Goal: Information Seeking & Learning: Stay updated

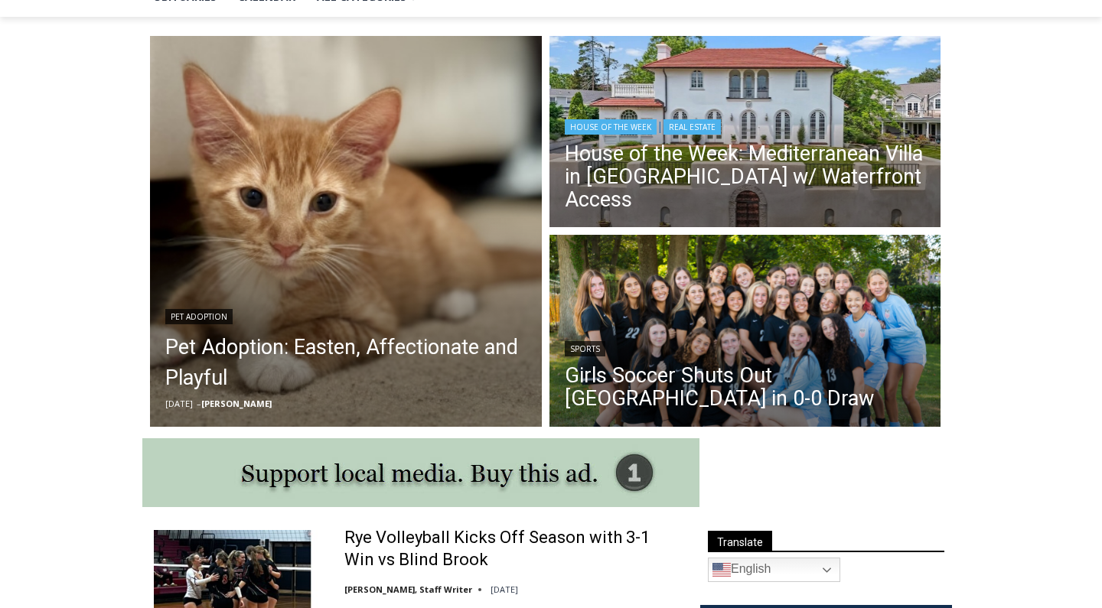
scroll to position [393, 0]
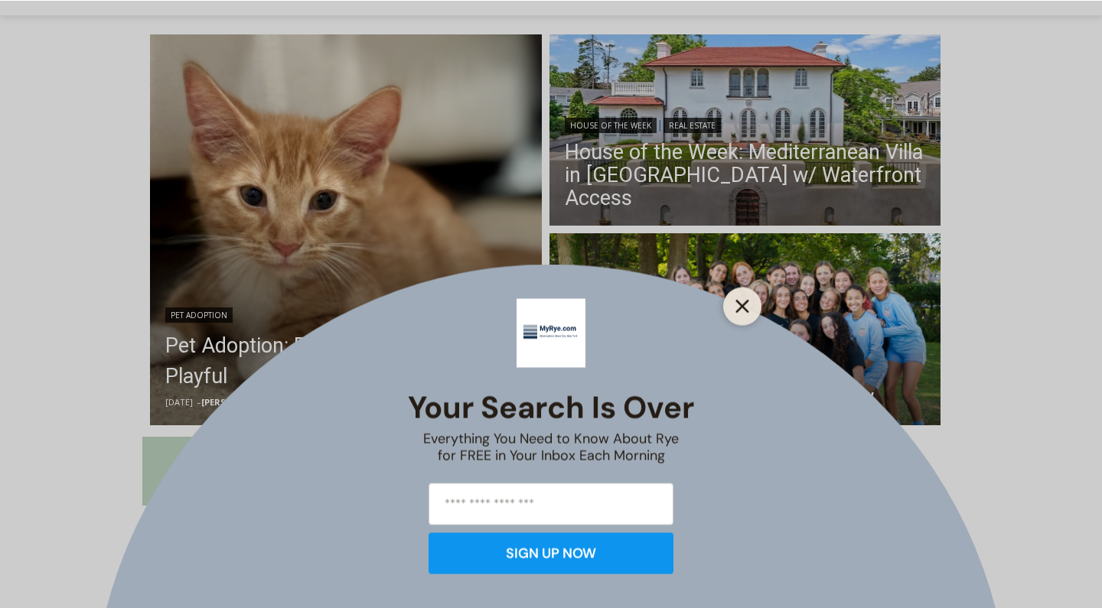
click at [742, 311] on icon "Close" at bounding box center [742, 306] width 14 height 14
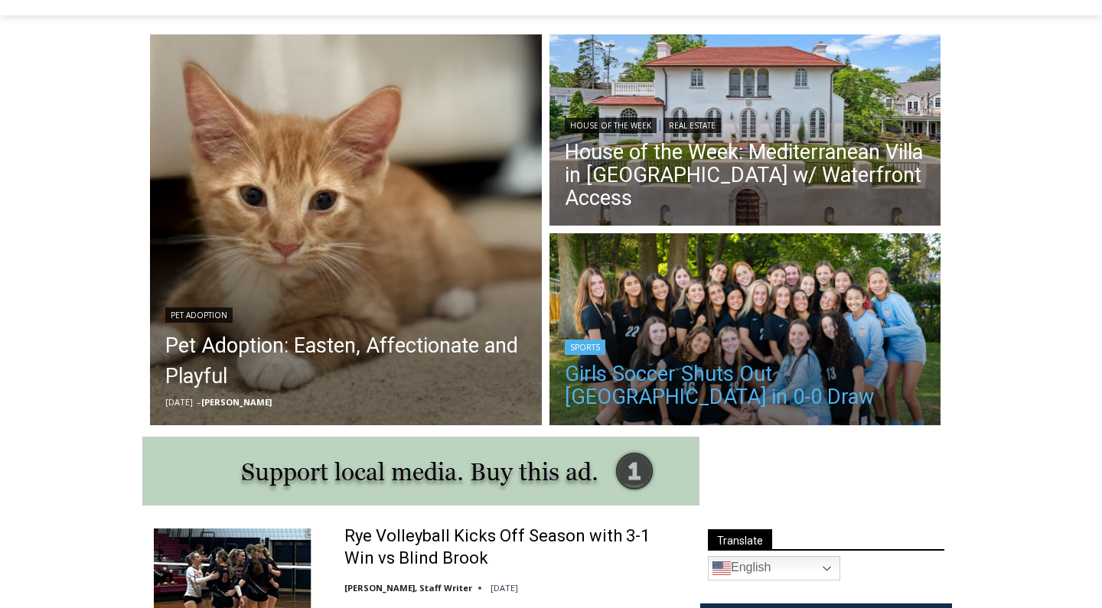
click at [722, 386] on link "Girls Soccer Shuts Out Eastchester in 0-0 Draw" at bounding box center [745, 386] width 361 height 46
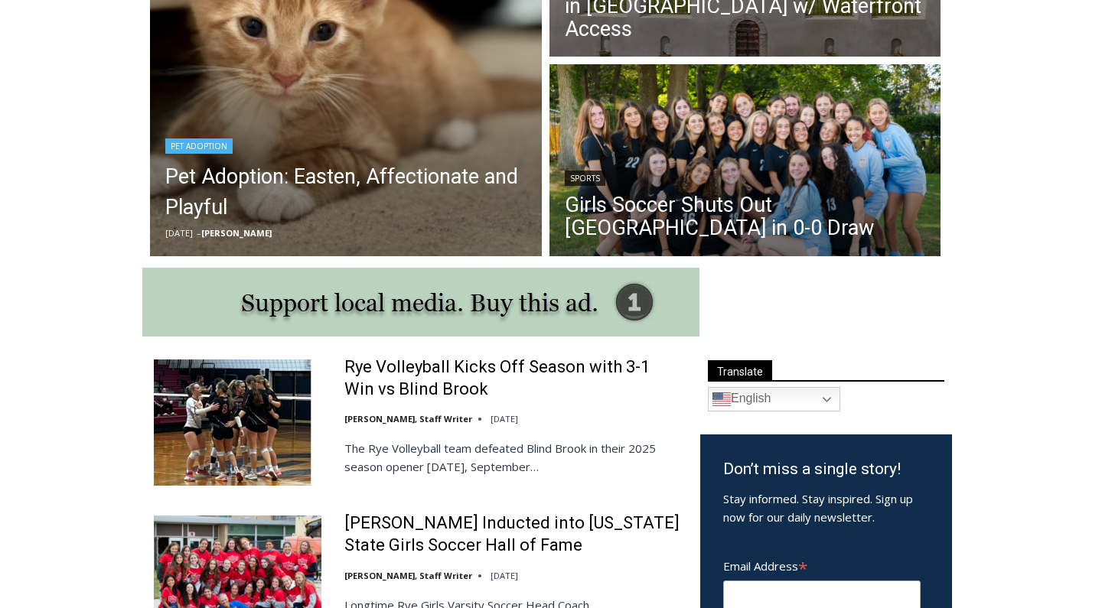
scroll to position [702, 0]
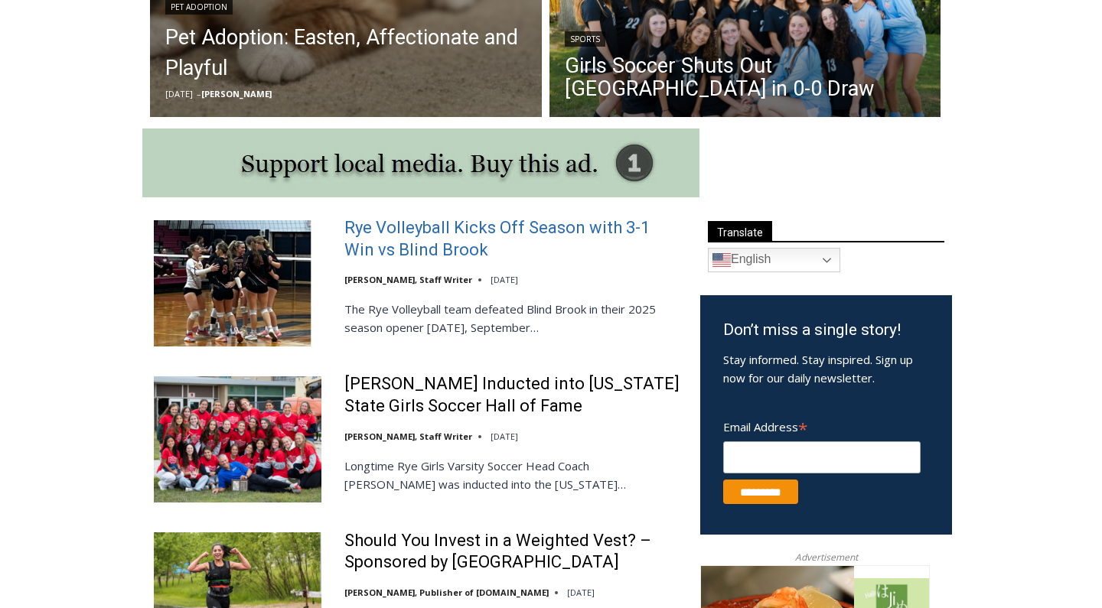
click at [396, 240] on link "Rye Volleyball Kicks Off Season with 3-1 Win vs Blind Brook" at bounding box center [512, 239] width 336 height 44
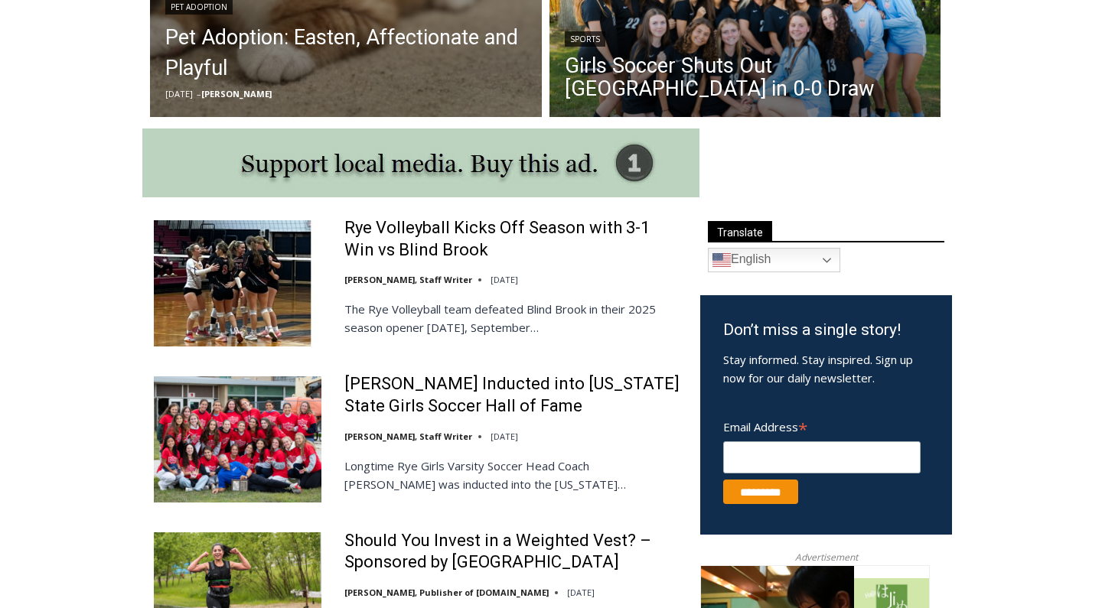
scroll to position [0, 0]
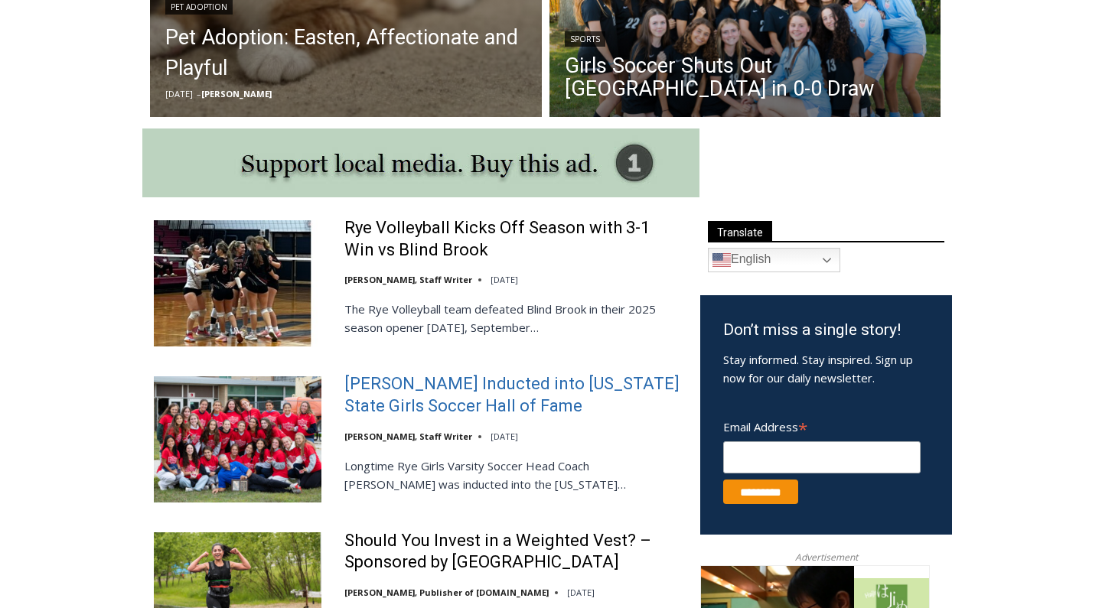
click at [384, 399] on link "Rich Savage Inducted into New York State Girls Soccer Hall of Fame" at bounding box center [512, 395] width 336 height 44
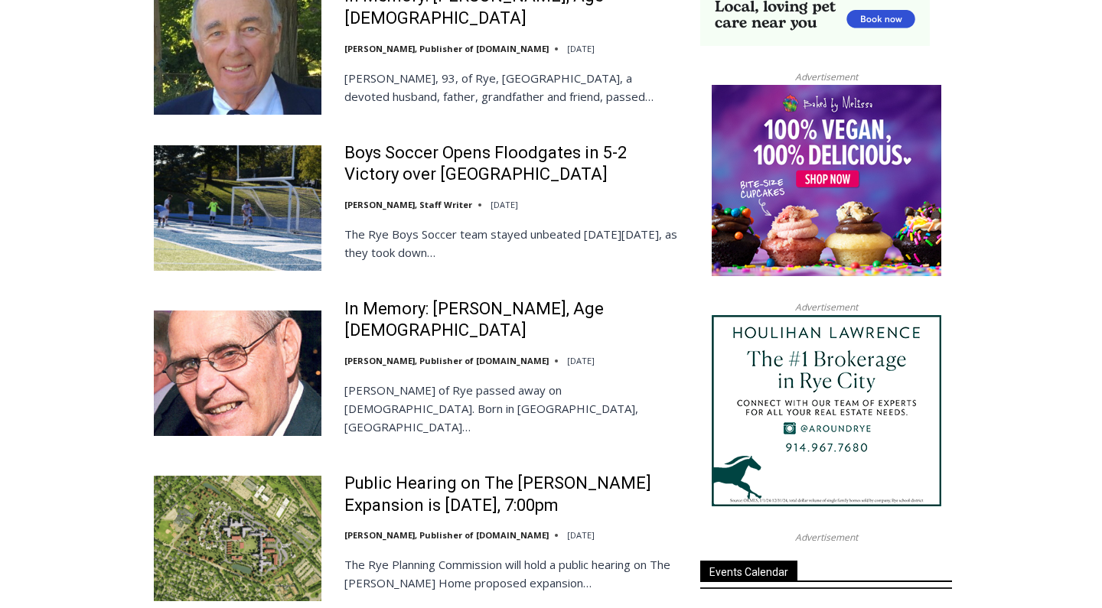
scroll to position [1647, 0]
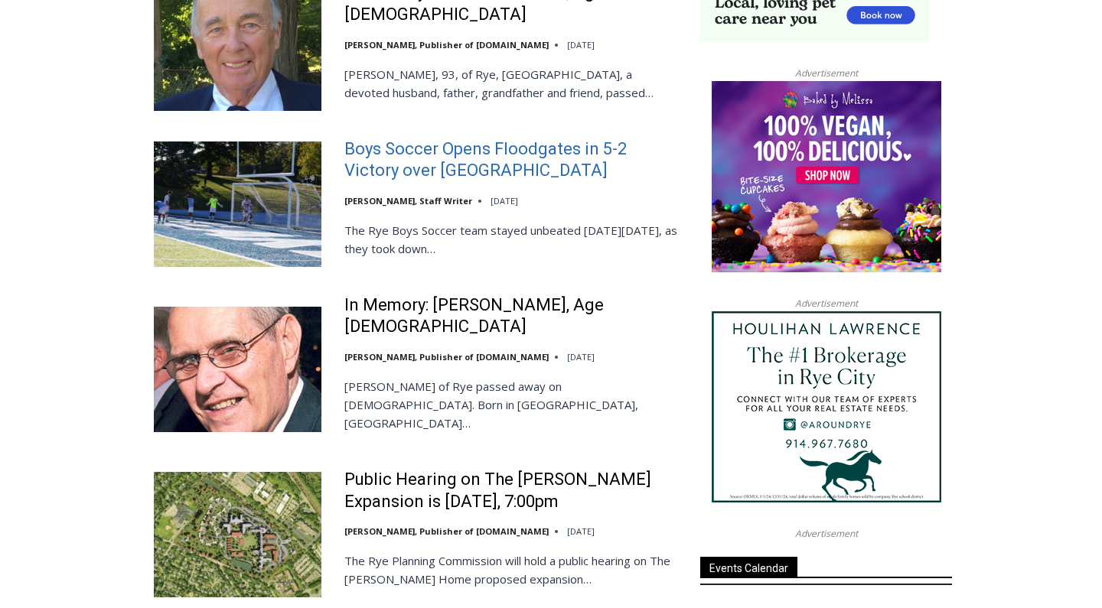
click at [409, 155] on link "Boys Soccer Opens Floodgates in 5-2 Victory over Westlake" at bounding box center [512, 161] width 336 height 44
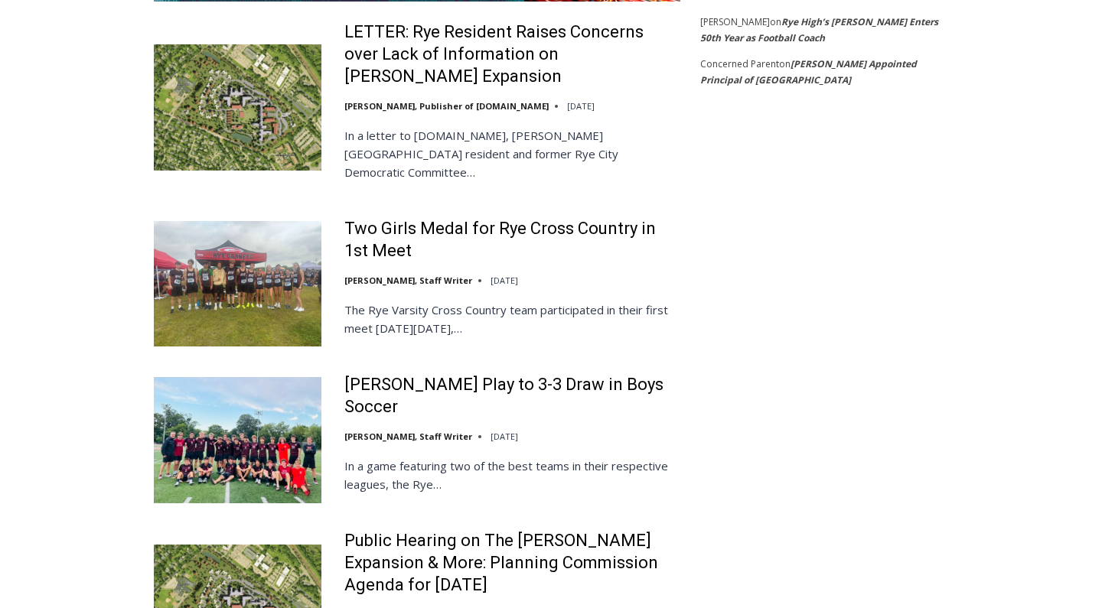
scroll to position [3048, 0]
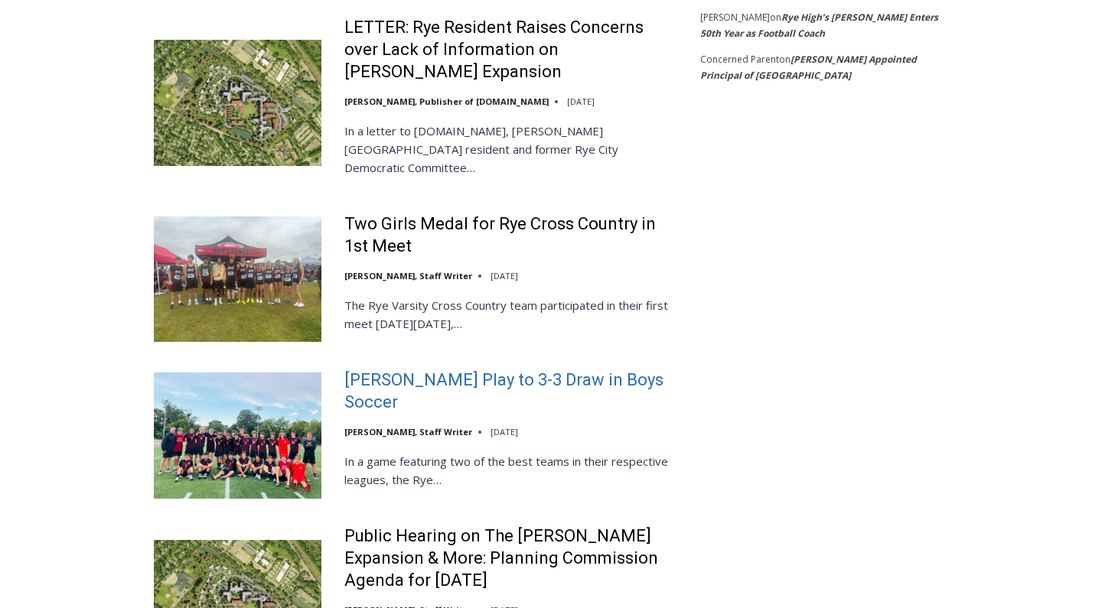
click at [366, 370] on link "Rye, Harrison Play to 3-3 Draw in Boys Soccer" at bounding box center [512, 392] width 336 height 44
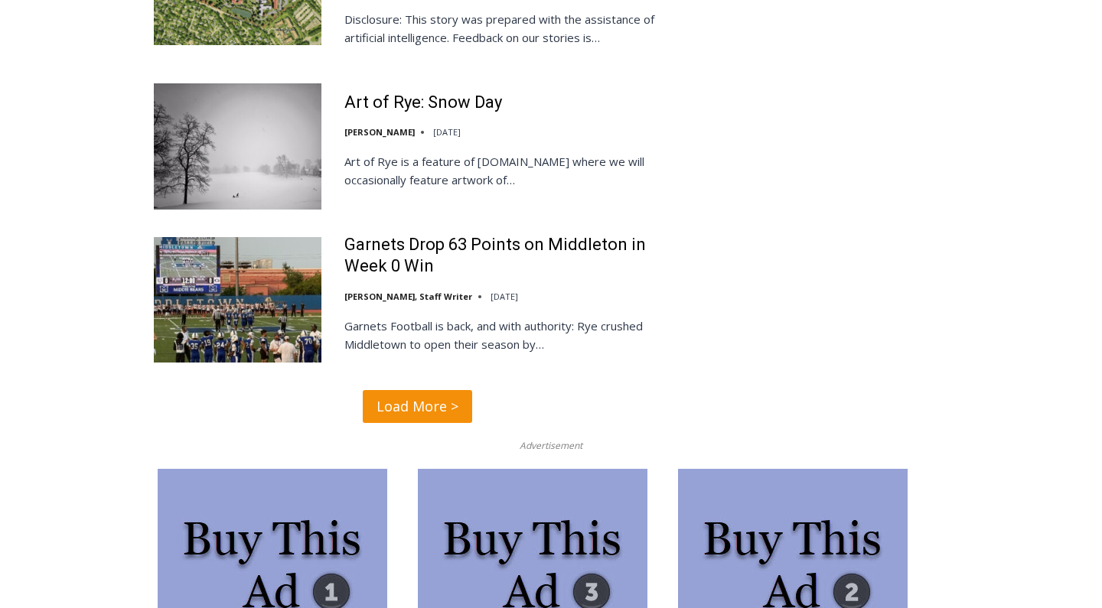
scroll to position [3729, 0]
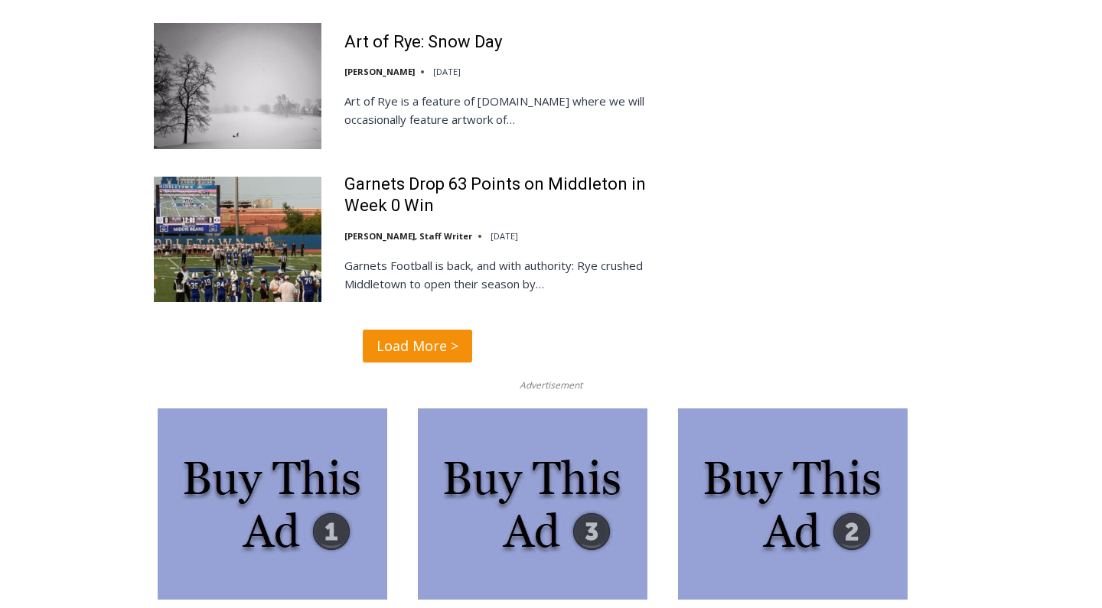
click at [431, 335] on span "Load More >" at bounding box center [418, 346] width 82 height 22
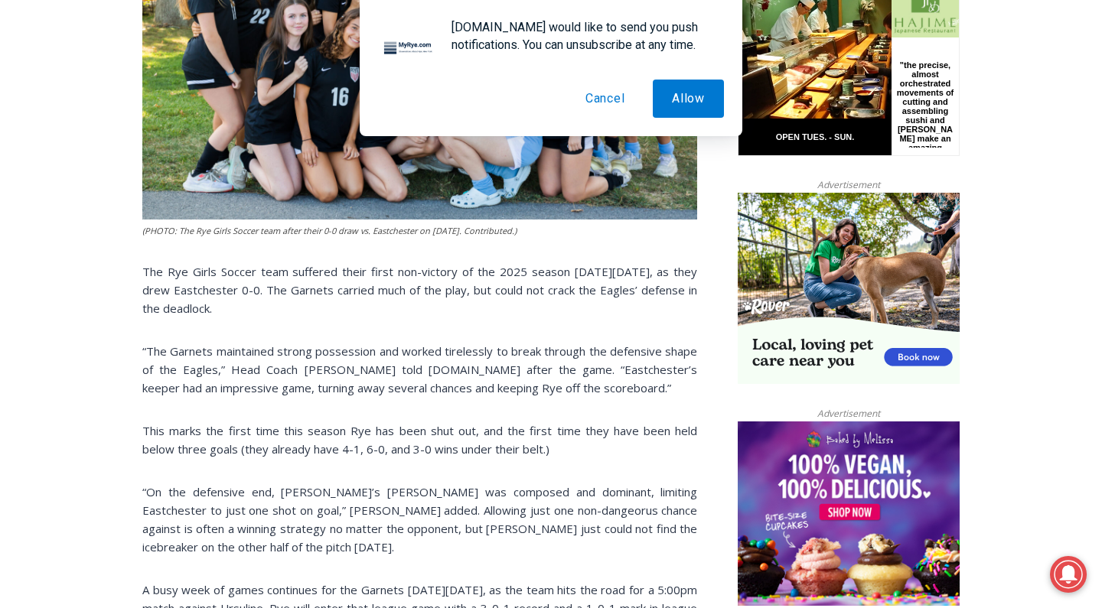
scroll to position [791, 0]
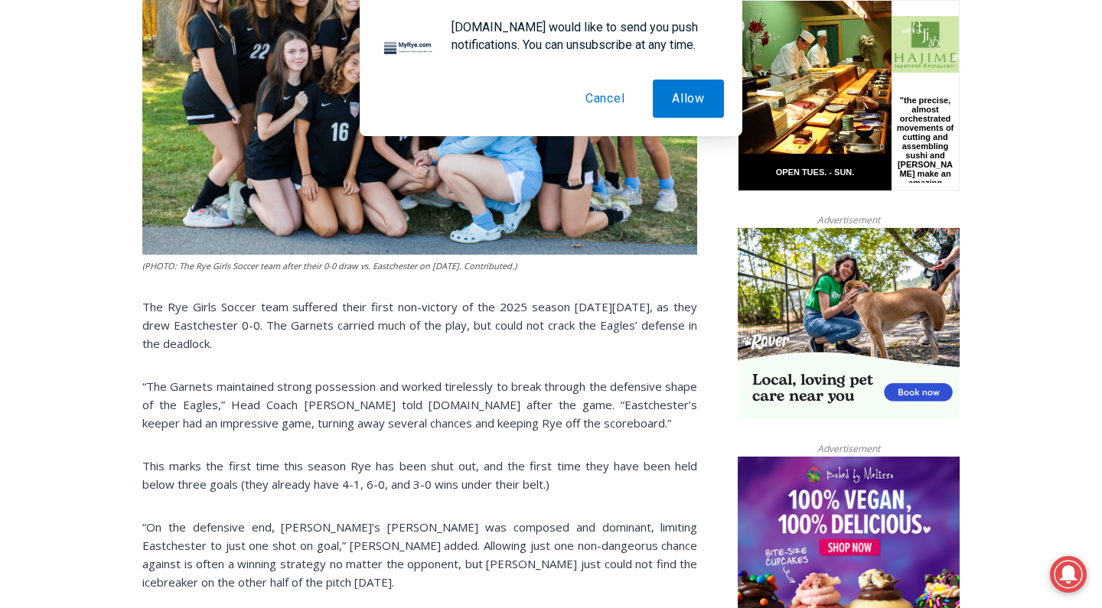
click at [583, 106] on button "Cancel" at bounding box center [605, 99] width 78 height 38
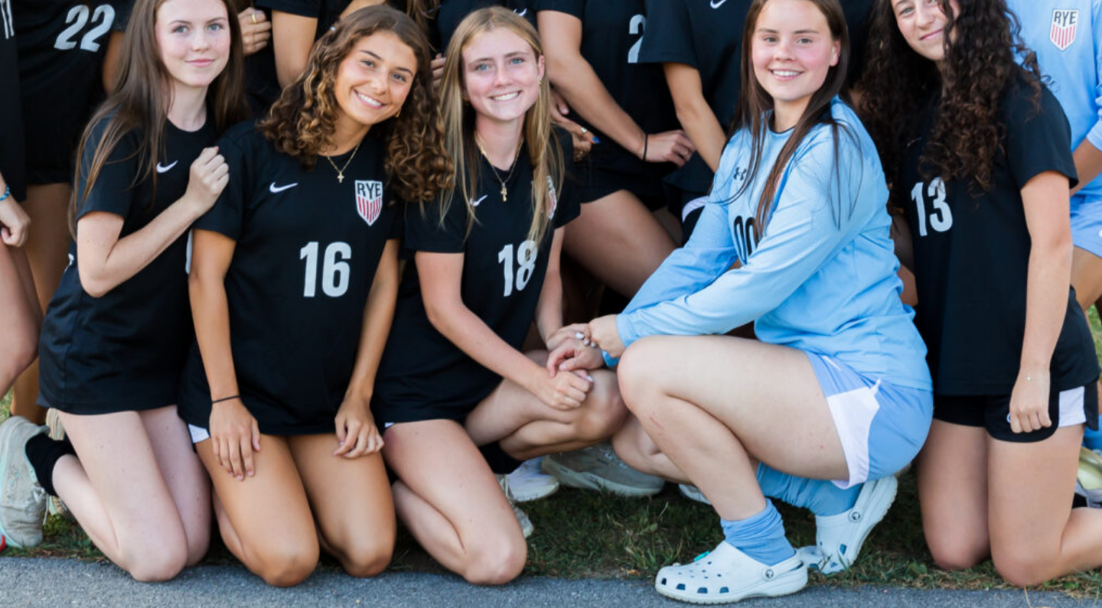
scroll to position [665, 0]
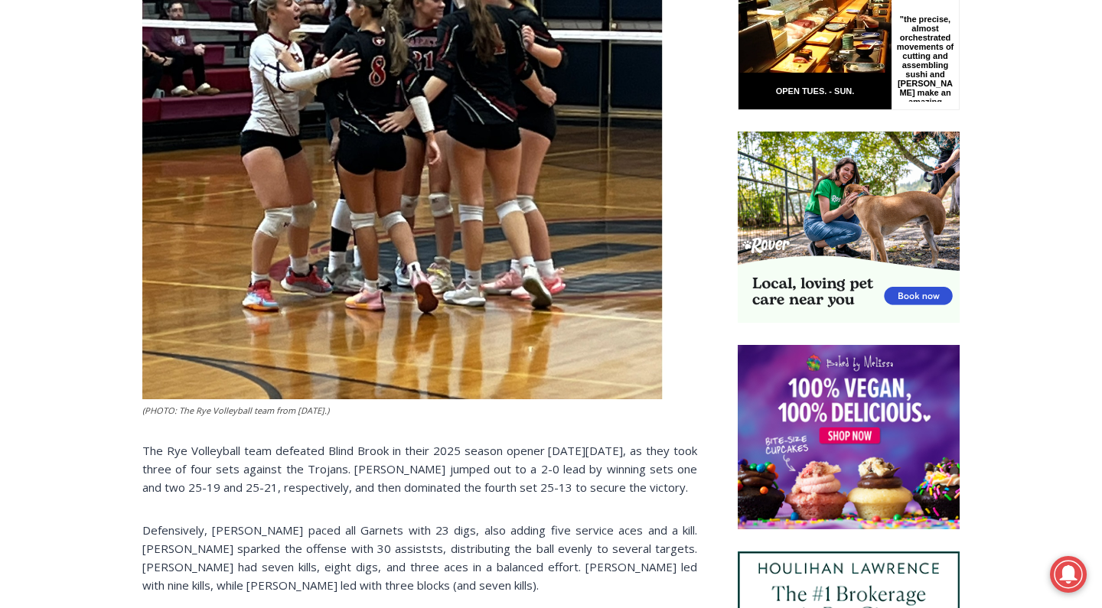
scroll to position [1146, 0]
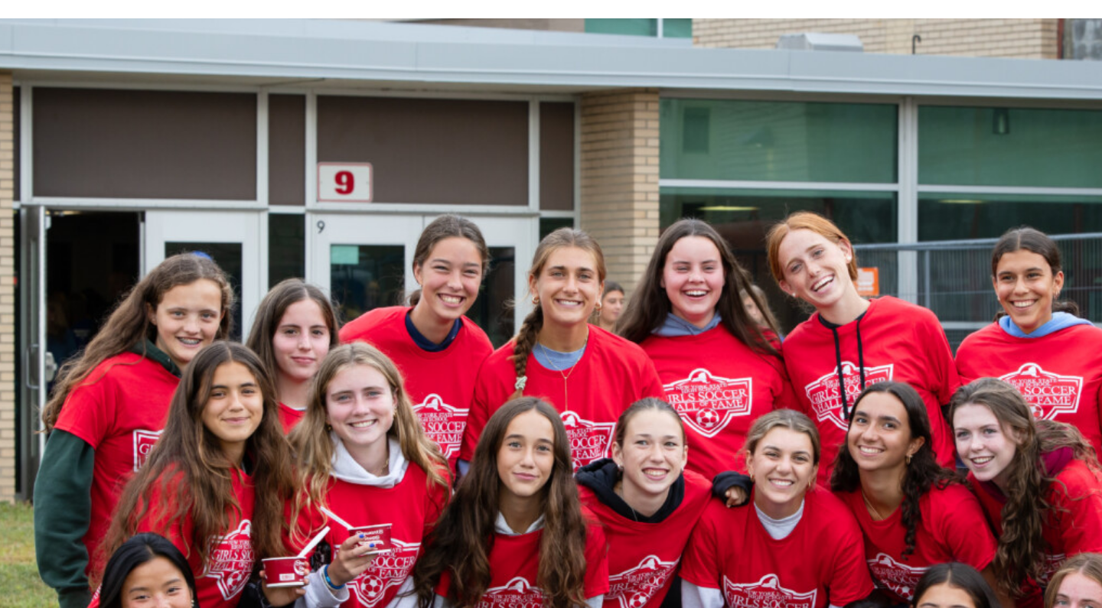
scroll to position [443, 0]
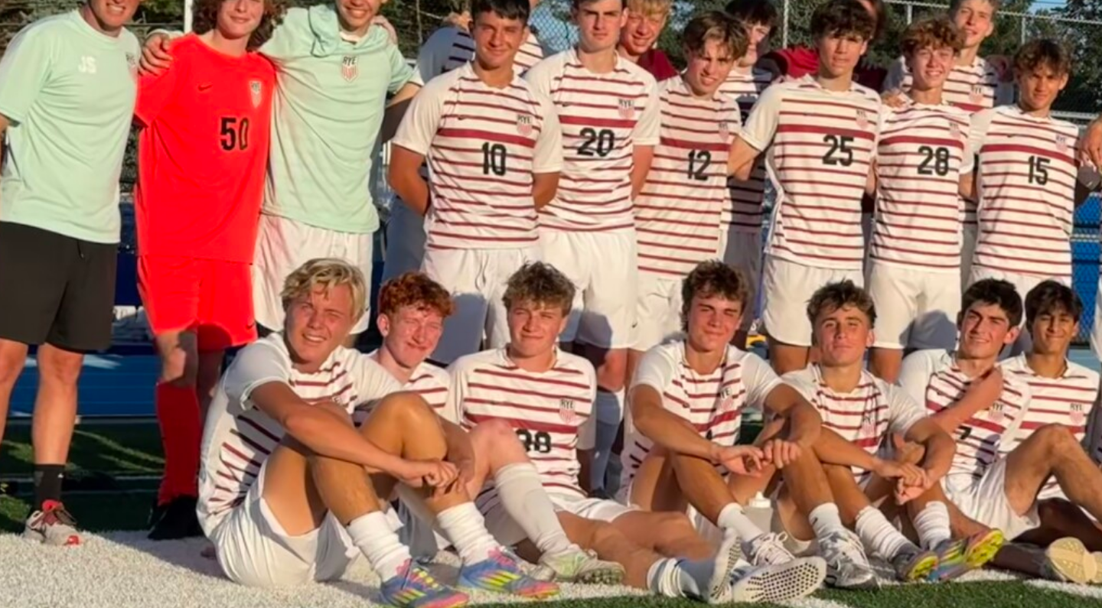
scroll to position [1505, 0]
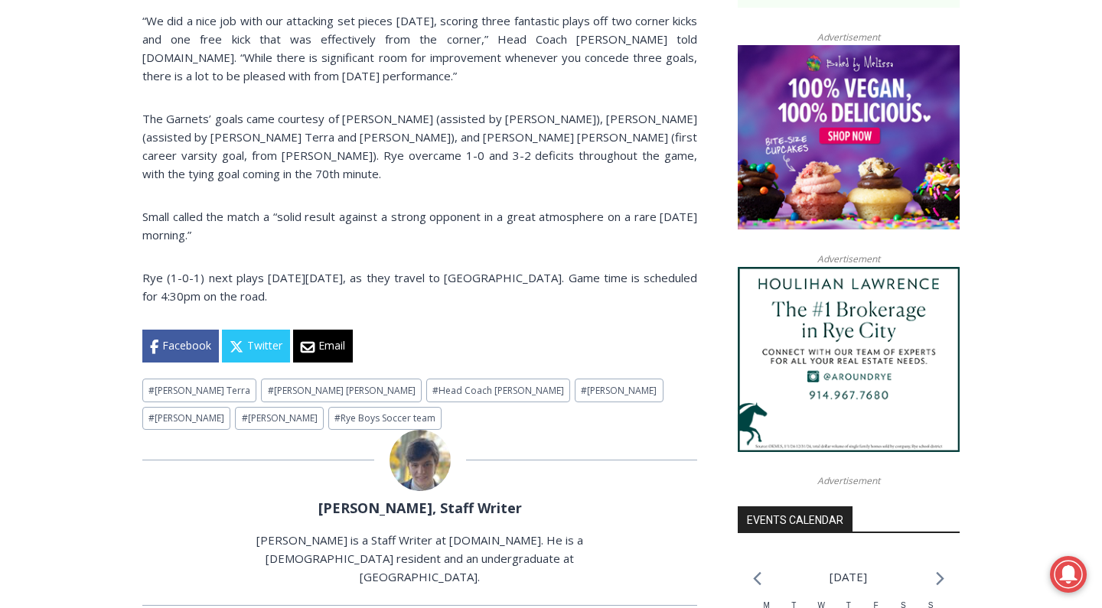
scroll to position [1207, 0]
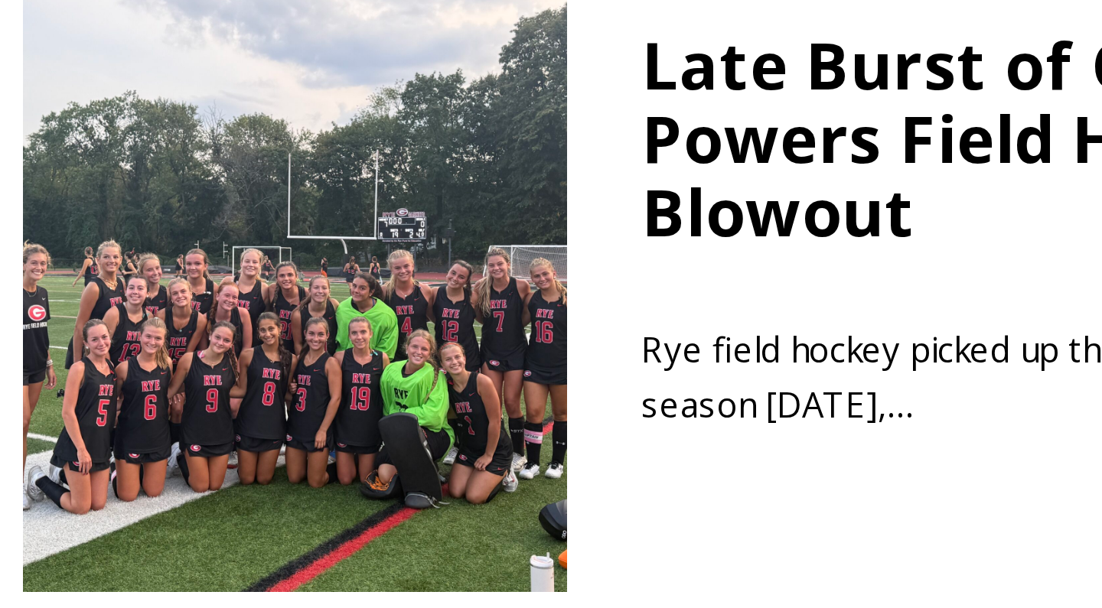
scroll to position [571, 0]
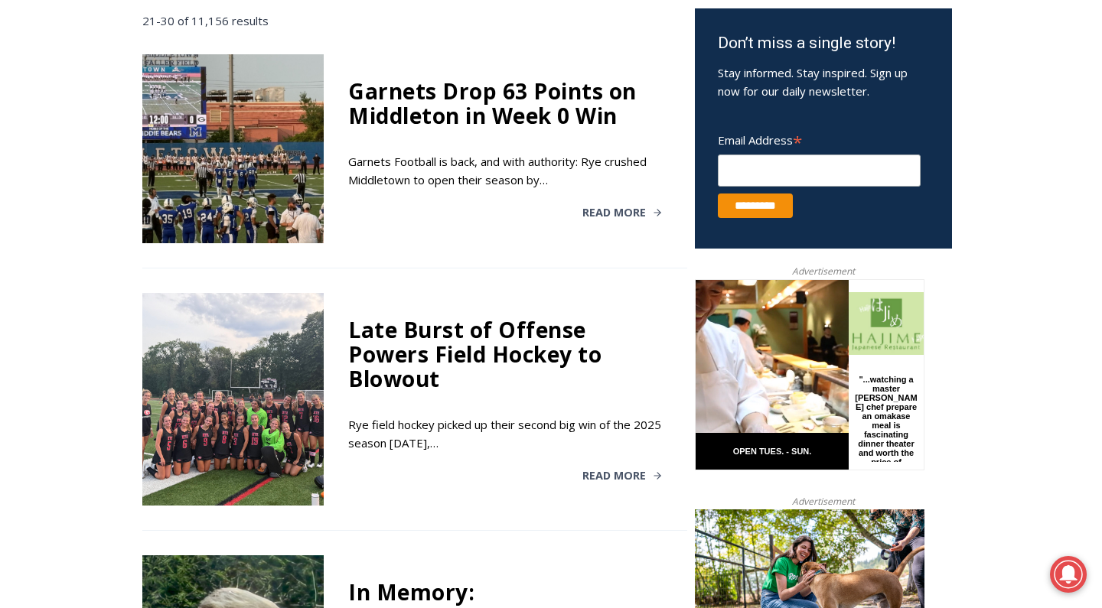
click at [447, 121] on div "Garnets Drop 63 Points on Middleton in Week 0 Win" at bounding box center [505, 103] width 315 height 49
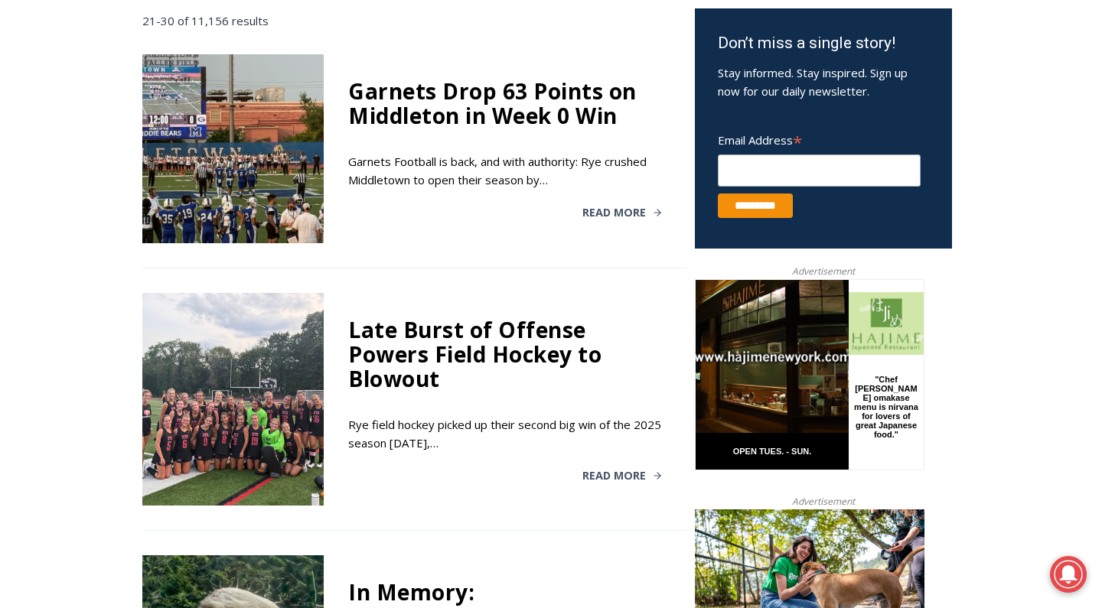
click at [267, 157] on div at bounding box center [232, 148] width 181 height 188
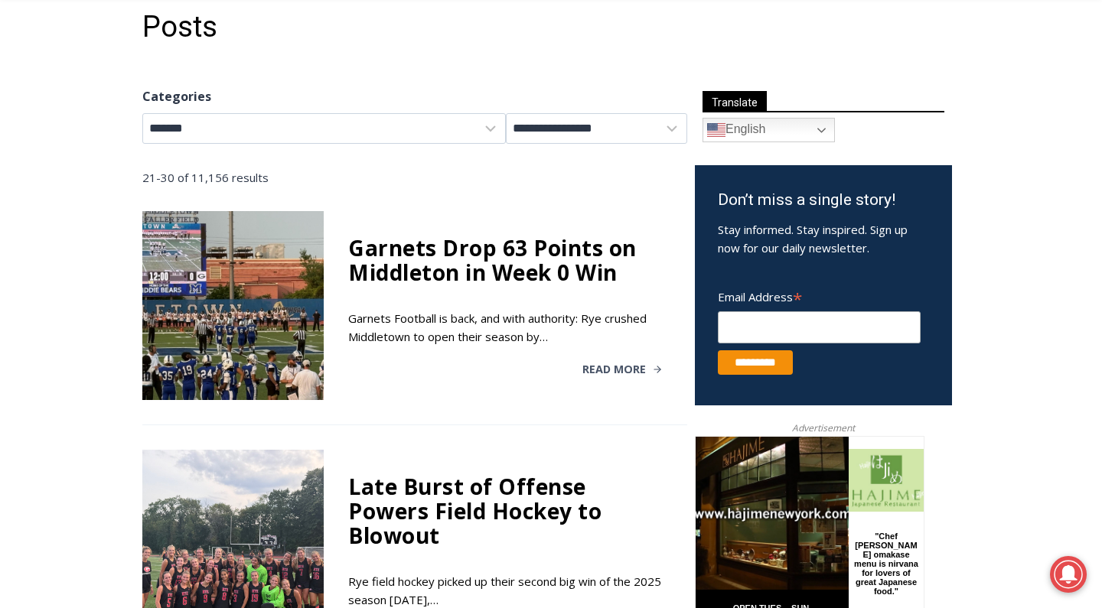
scroll to position [331, 0]
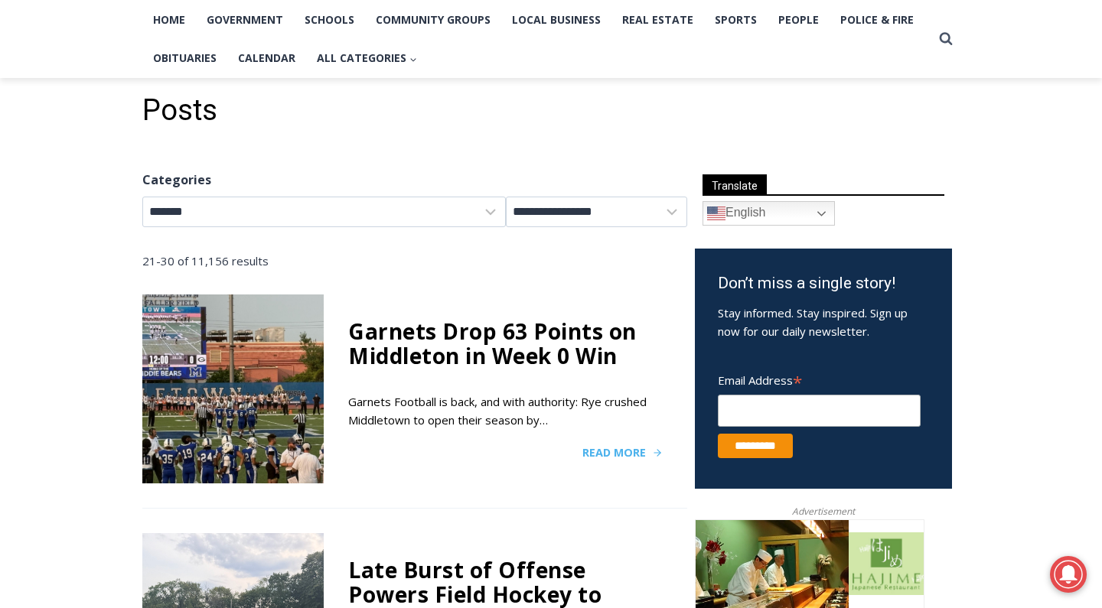
click at [627, 458] on span "Read More" at bounding box center [614, 453] width 64 height 11
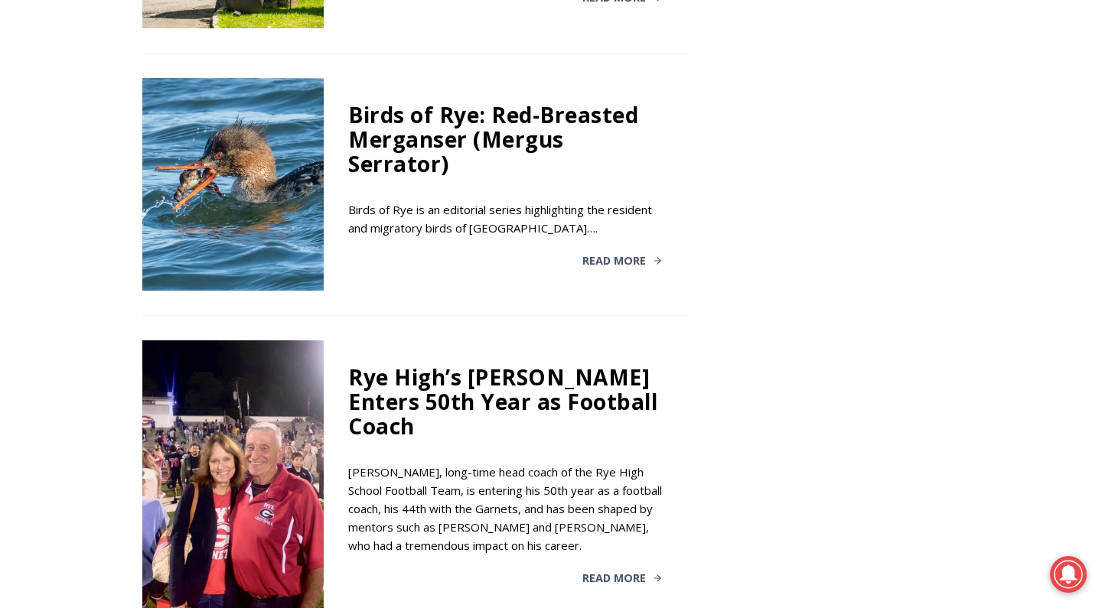
scroll to position [2880, 0]
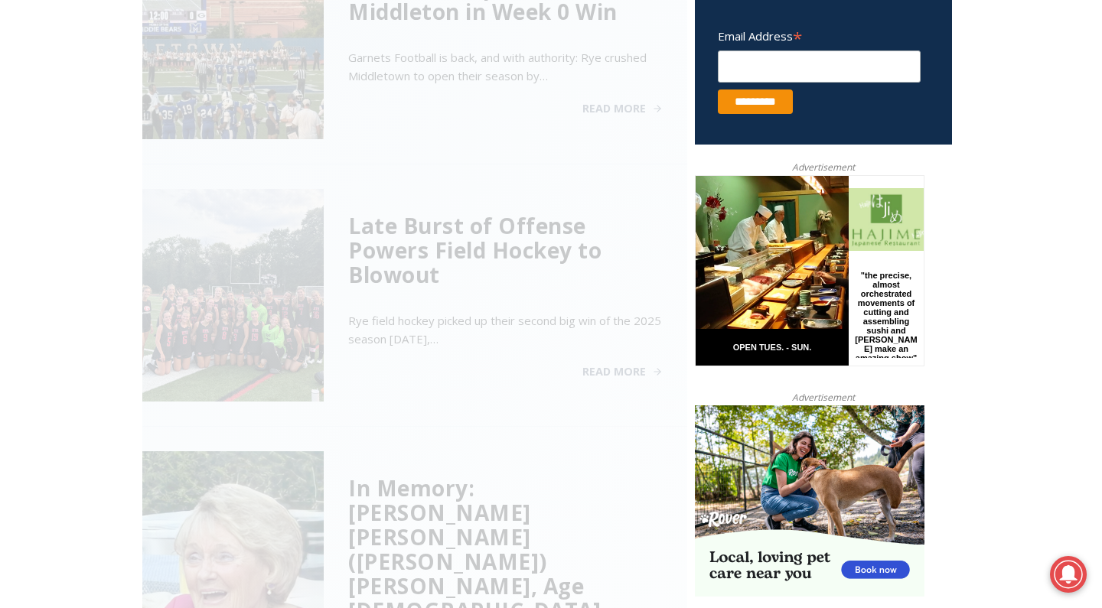
scroll to position [620, 0]
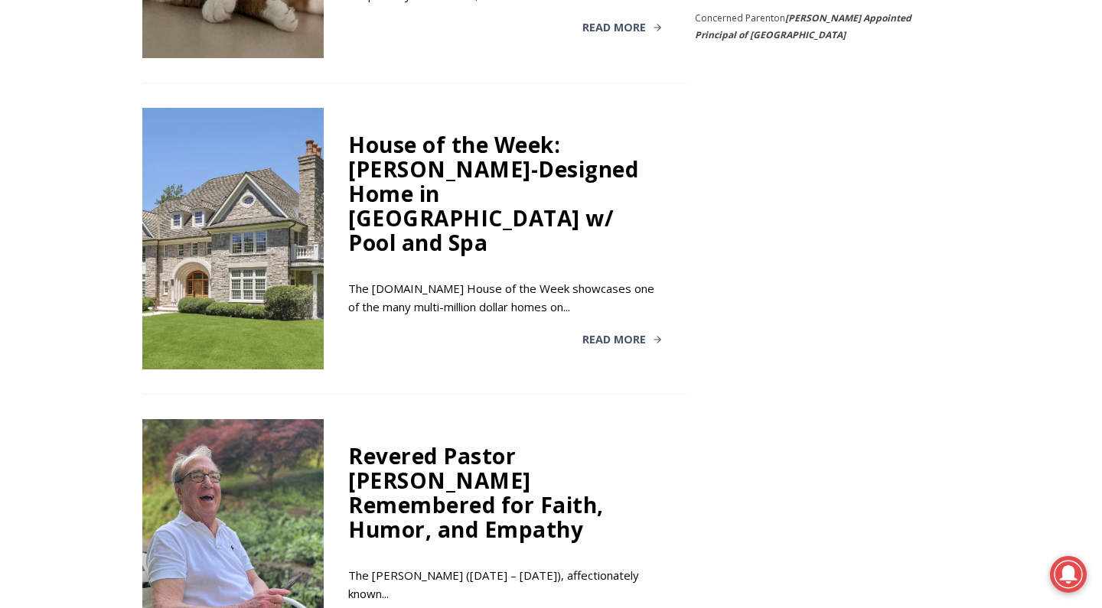
scroll to position [2677, 0]
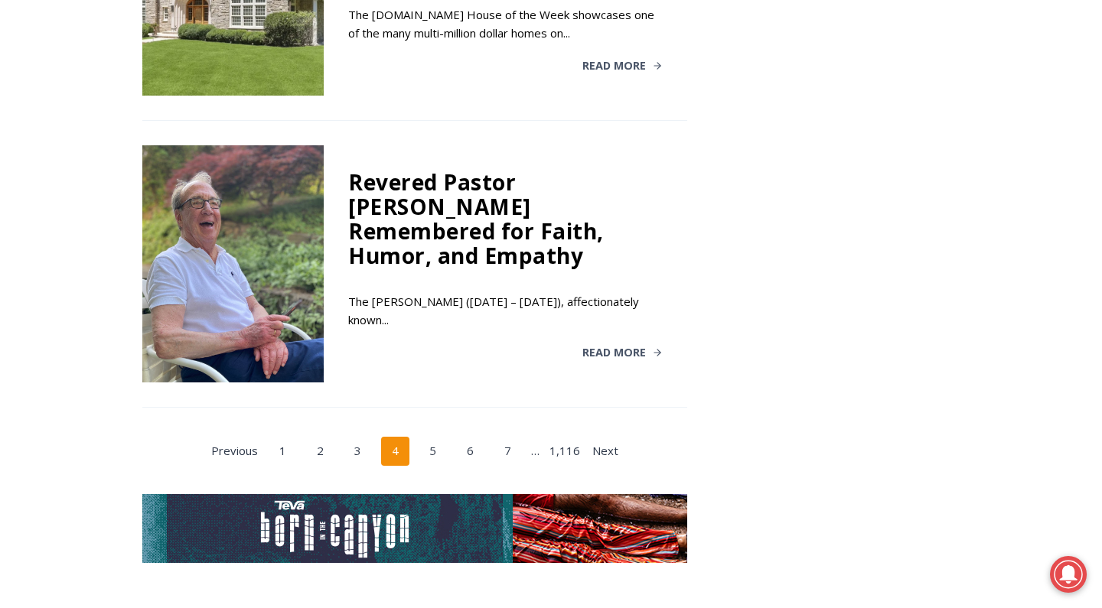
scroll to position [3015, 0]
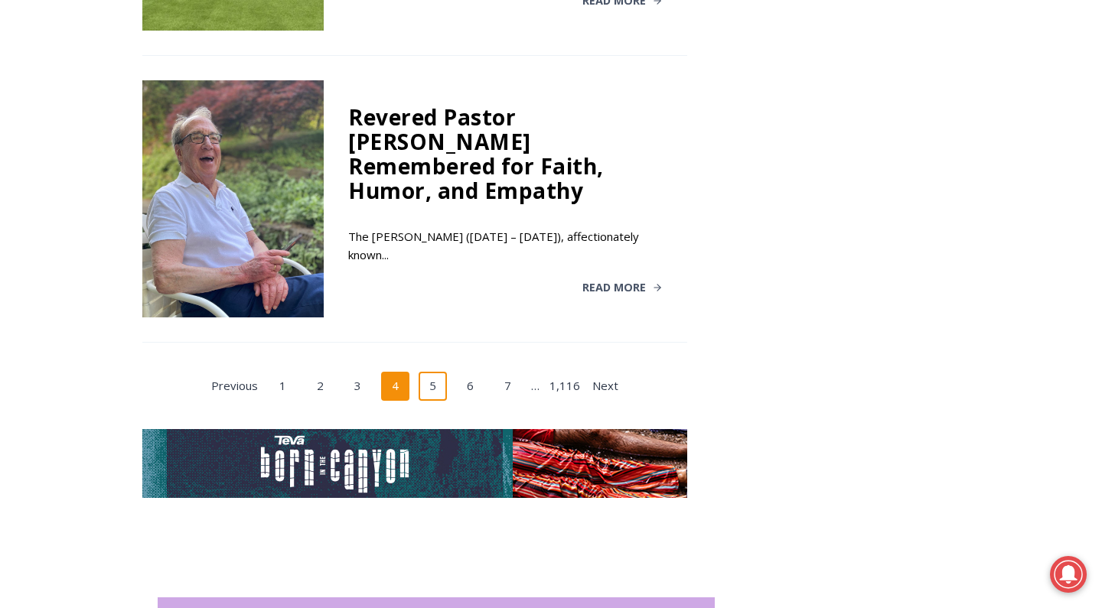
click at [425, 372] on link "5" at bounding box center [433, 386] width 29 height 29
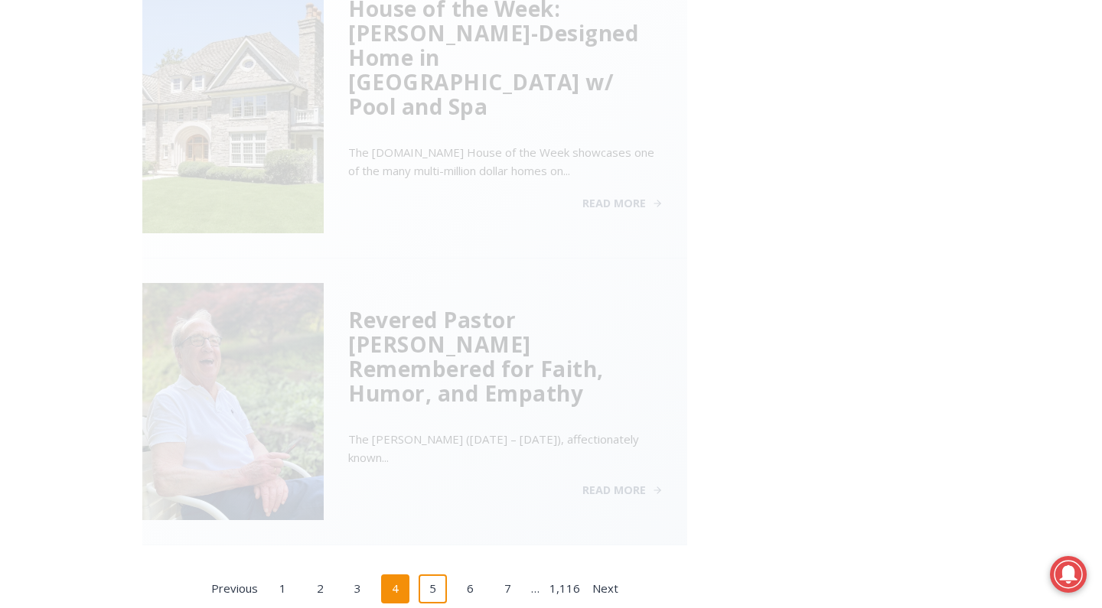
scroll to position [620, 0]
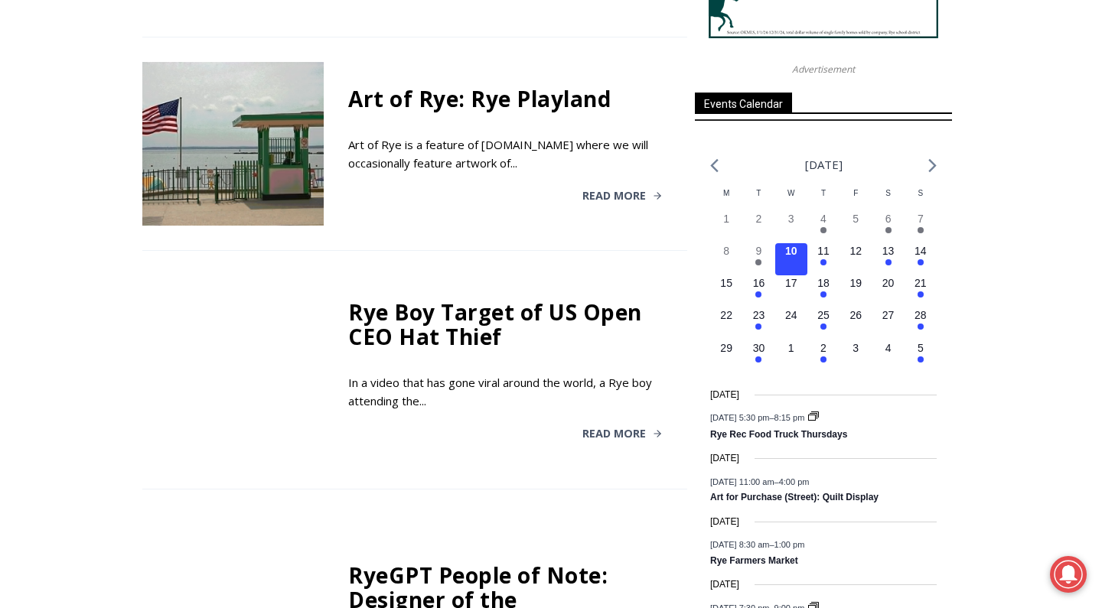
scroll to position [1663, 0]
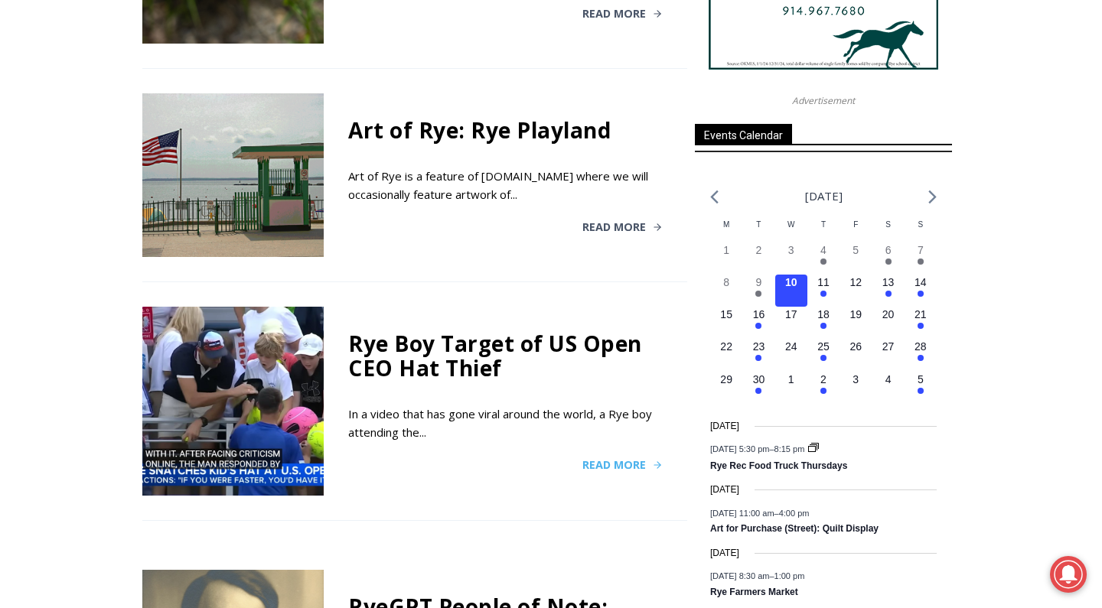
click at [599, 460] on span "Read More" at bounding box center [614, 465] width 64 height 11
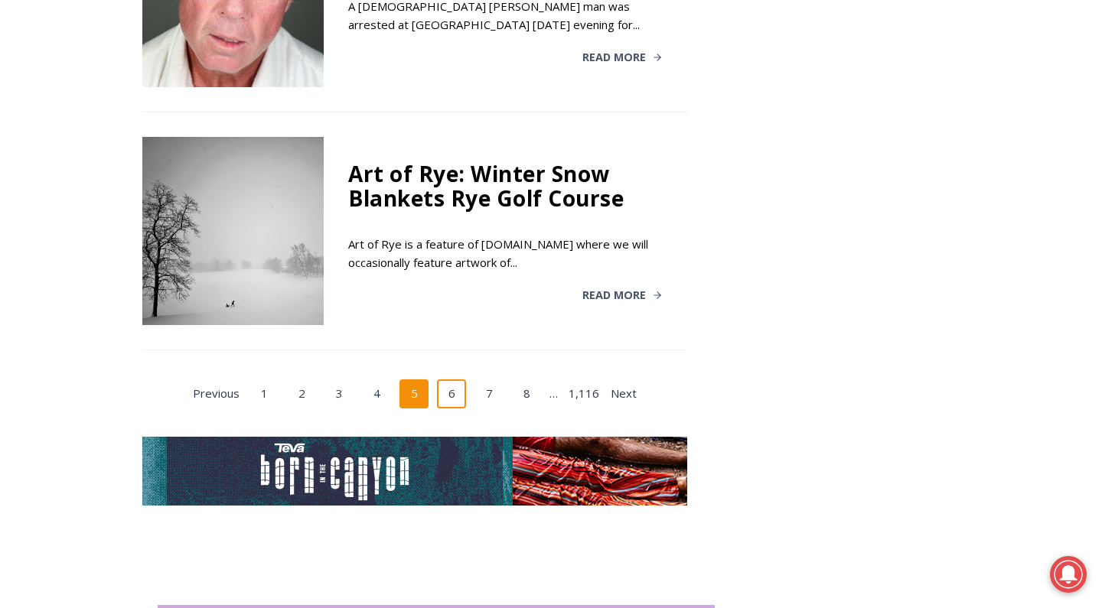
click at [445, 380] on link "6" at bounding box center [451, 394] width 29 height 29
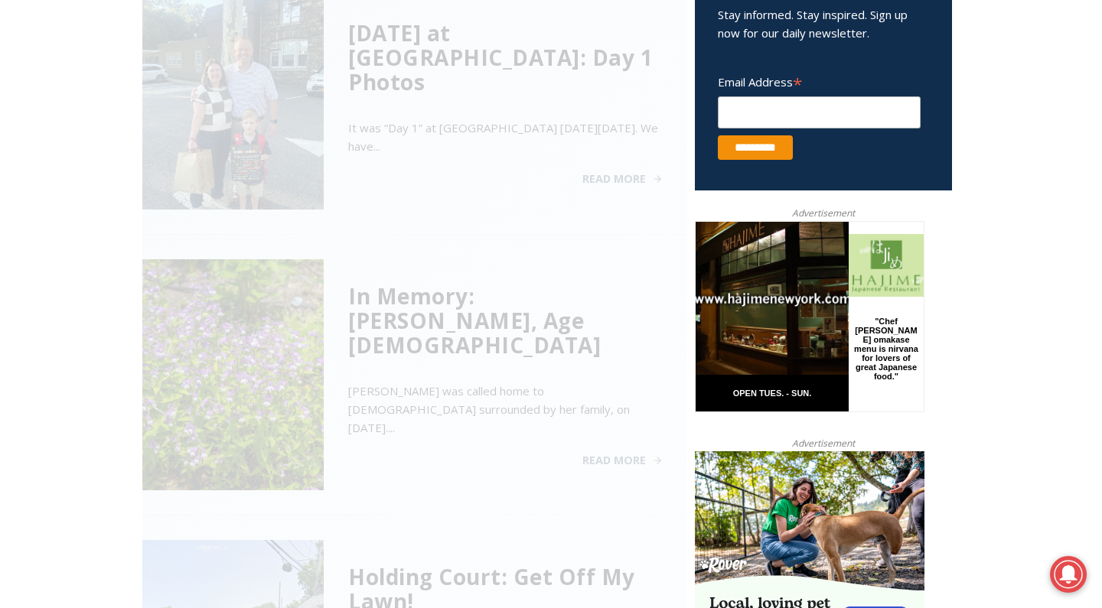
scroll to position [620, 0]
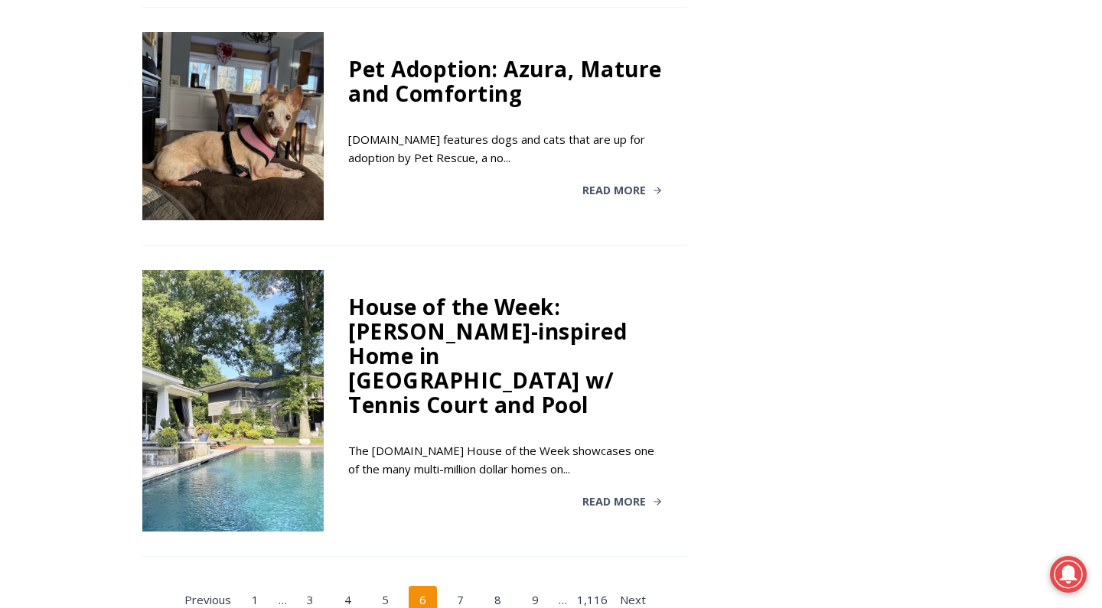
scroll to position [2825, 0]
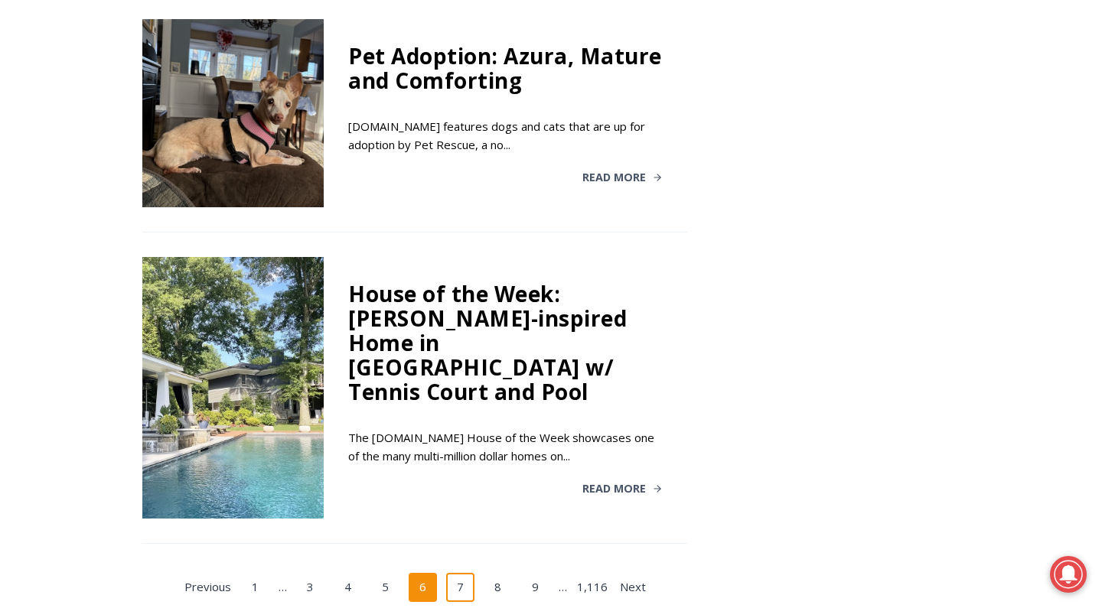
click at [451, 573] on link "7" at bounding box center [460, 587] width 29 height 29
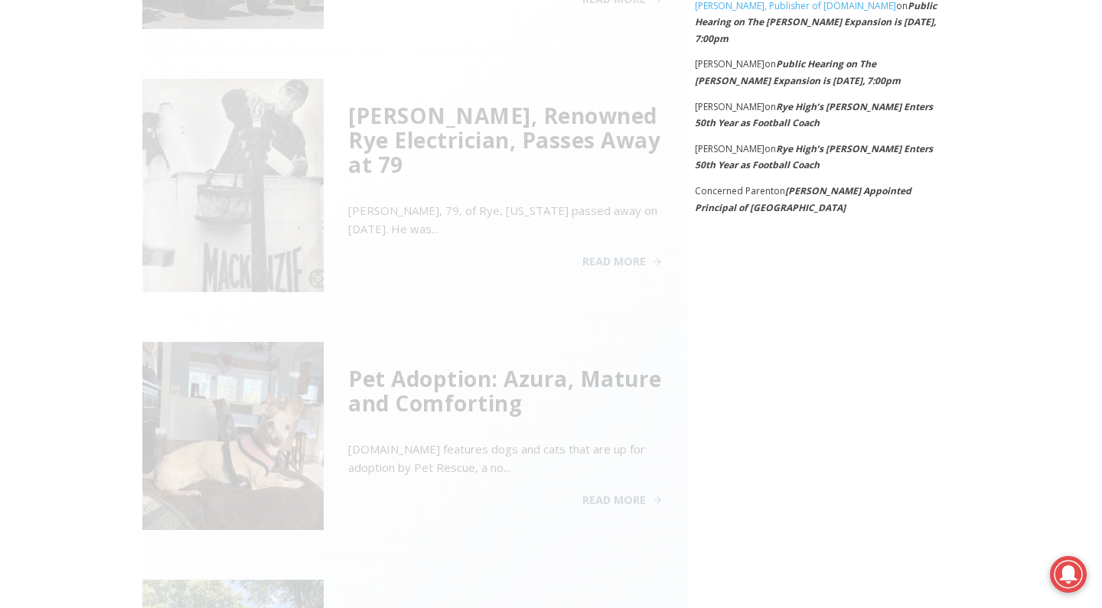
scroll to position [620, 0]
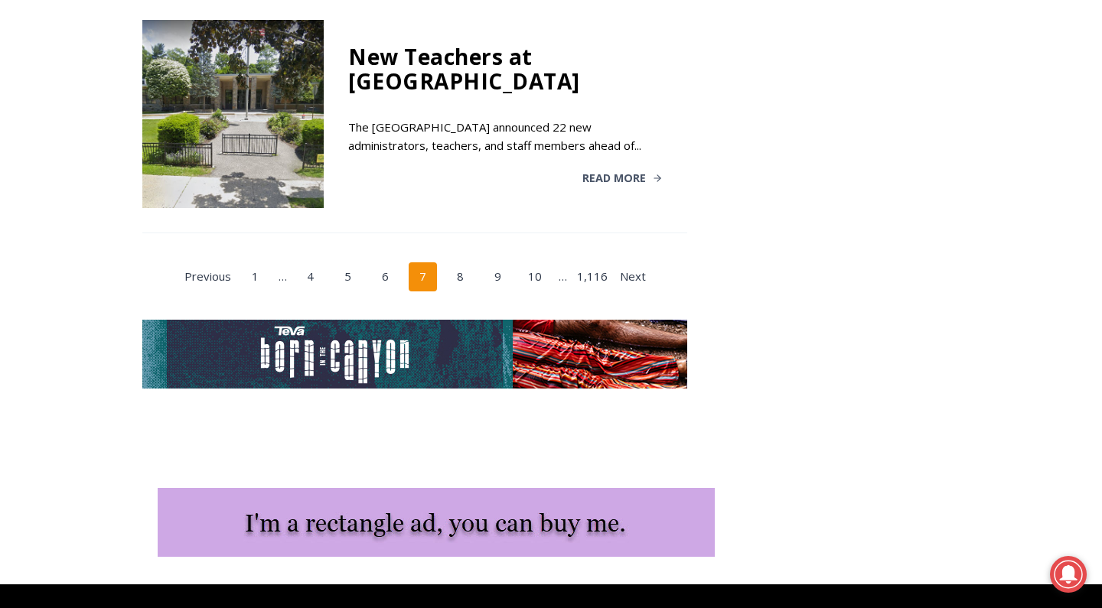
scroll to position [3041, 0]
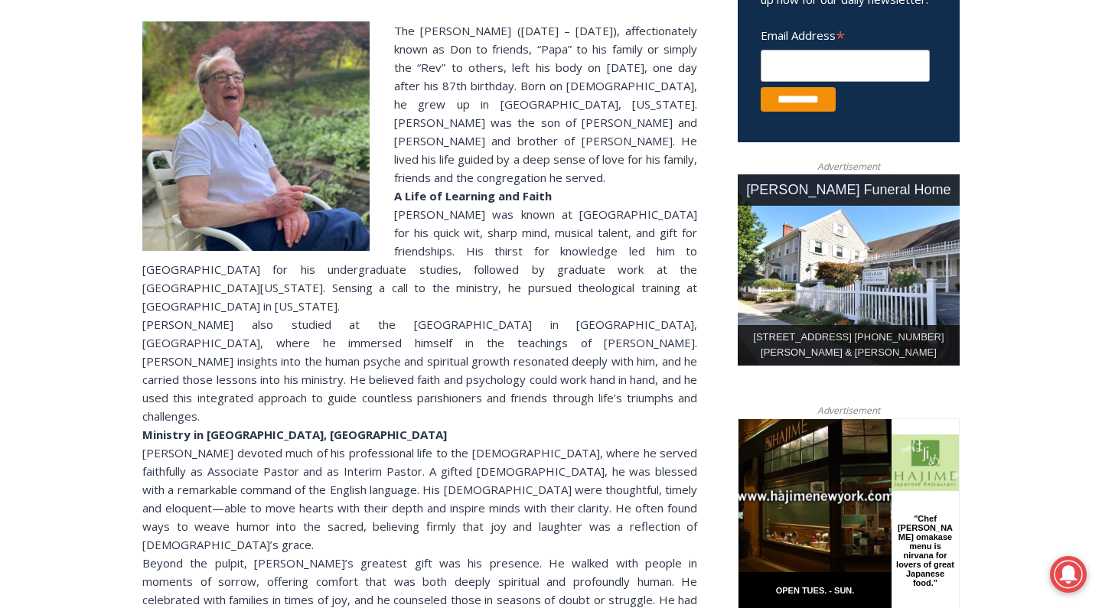
scroll to position [384, 0]
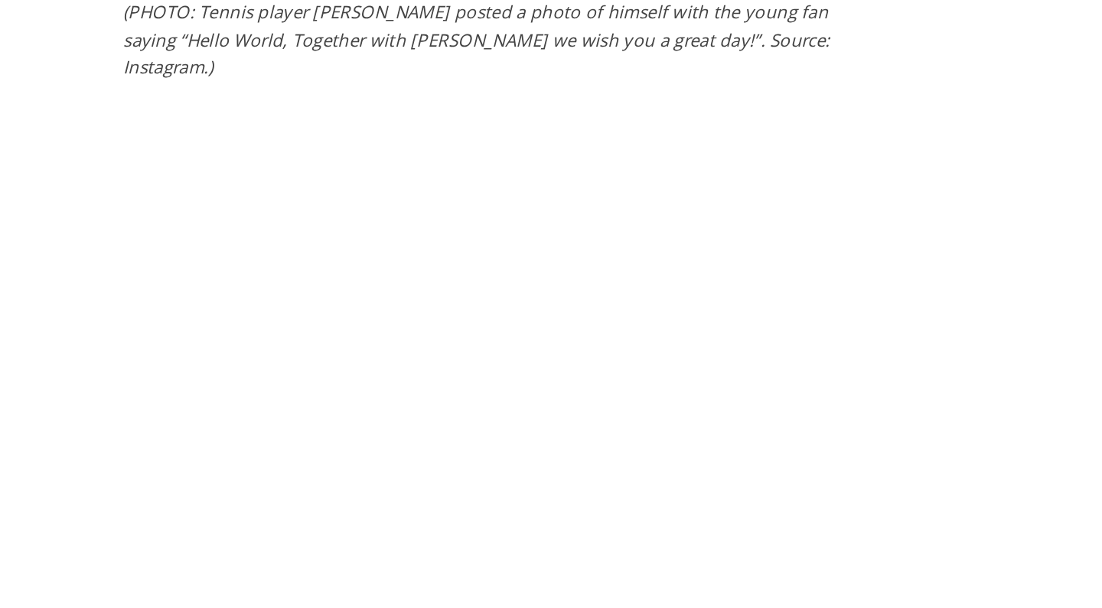
scroll to position [2060, 0]
